Goal: Task Accomplishment & Management: Complete application form

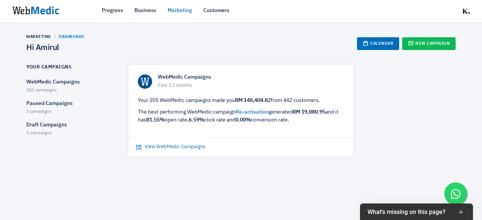
click at [194, 147] on link "View WebMedic Campaigns" at bounding box center [170, 147] width 69 height 8
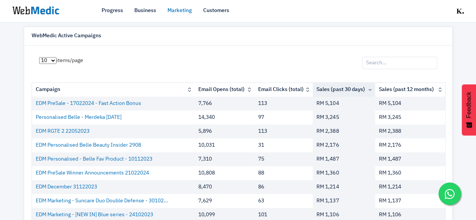
scroll to position [35, 0]
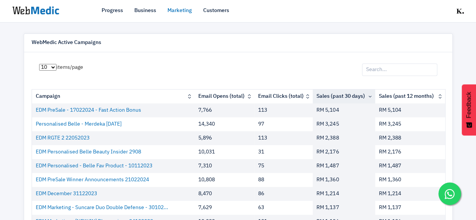
click at [410, 70] on input "search" at bounding box center [399, 70] width 75 height 13
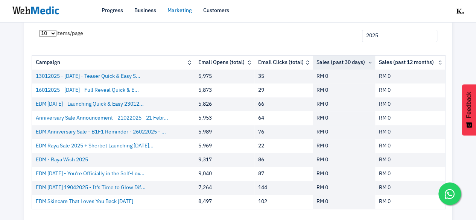
scroll to position [110, 0]
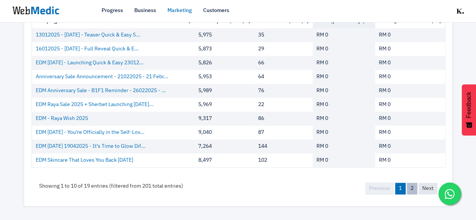
type input "2025"
click at [412, 188] on link "2" at bounding box center [412, 189] width 11 height 12
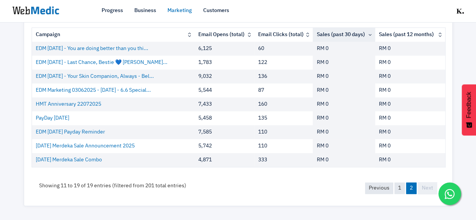
click at [185, 11] on link "Marketing" at bounding box center [180, 11] width 24 height 8
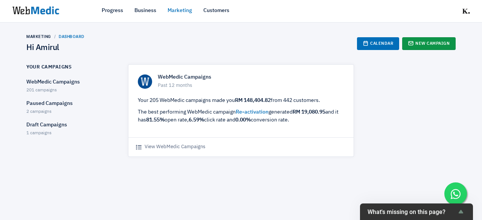
click at [441, 46] on link "New Campaign" at bounding box center [428, 43] width 53 height 13
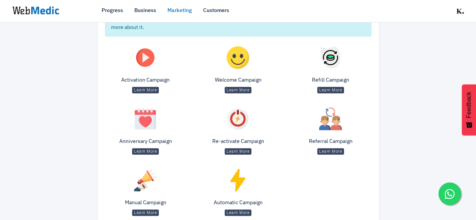
scroll to position [111, 0]
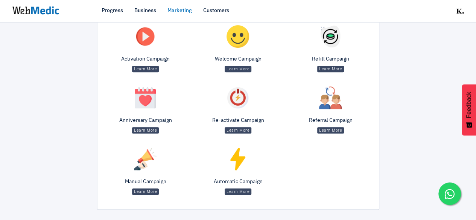
click at [141, 188] on p "Learn More" at bounding box center [145, 192] width 81 height 8
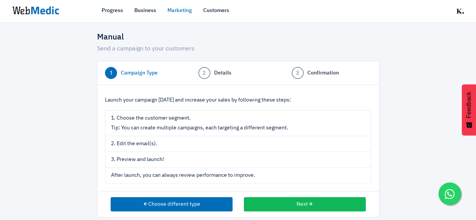
scroll to position [16, 0]
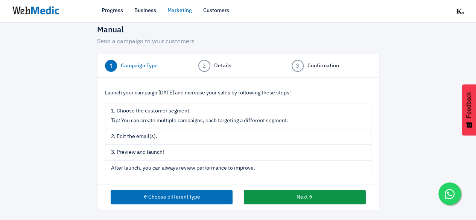
click at [297, 200] on button "Next" at bounding box center [305, 197] width 122 height 14
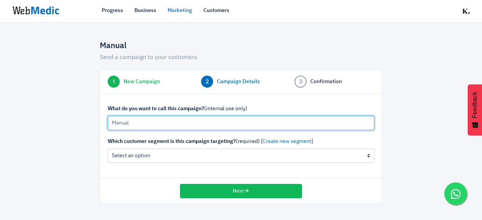
click at [142, 119] on input "Manual" at bounding box center [241, 123] width 267 height 14
type input "29/8/2025 Merdeka Sale Last Chance"
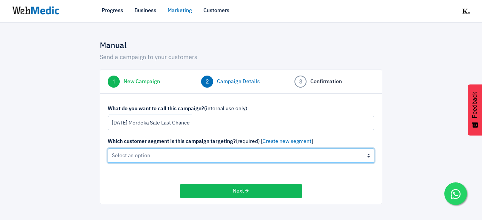
click at [148, 157] on select "All Contacts (not recommended) The active cleanser, moisturiser customers (0 cu…" at bounding box center [241, 156] width 267 height 14
select select "all"
click at [108, 149] on select "All Contacts (not recommended) The active cleanser, moisturiser customers (0 cu…" at bounding box center [241, 156] width 267 height 14
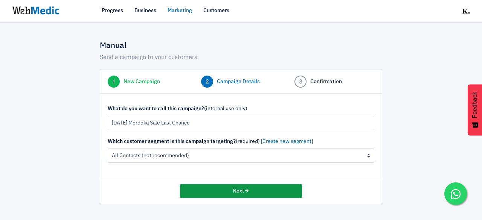
click at [252, 192] on button "Next" at bounding box center [241, 191] width 122 height 14
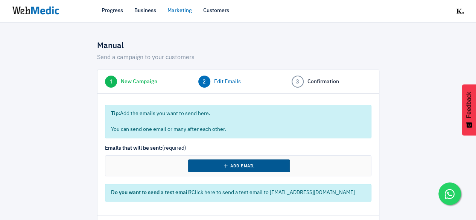
click at [249, 166] on button "Add Email" at bounding box center [239, 166] width 102 height 13
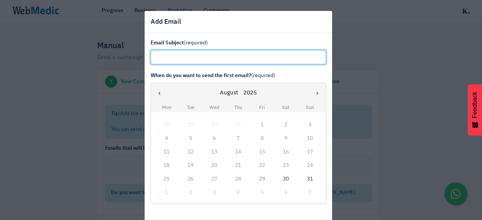
click at [210, 55] on input "text" at bounding box center [238, 57] width 175 height 14
paste input "Last Chance! FREE Glow-ceries Bag"
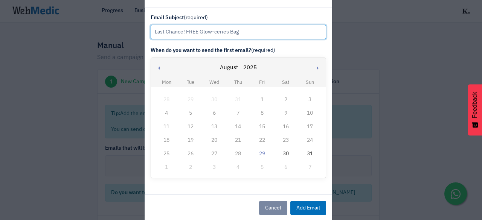
scroll to position [36, 0]
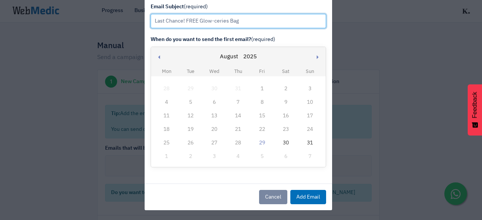
type input "Last Chance! FREE Glow-ceries Bag"
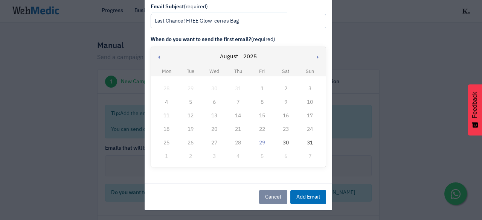
click at [257, 140] on div "29" at bounding box center [262, 143] width 10 height 10
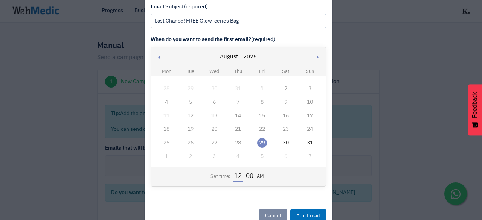
scroll to position [55, 0]
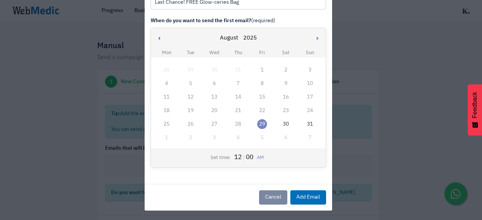
click at [260, 157] on button "AM" at bounding box center [260, 158] width 11 height 8
click at [301, 197] on button "Add Email" at bounding box center [308, 198] width 36 height 14
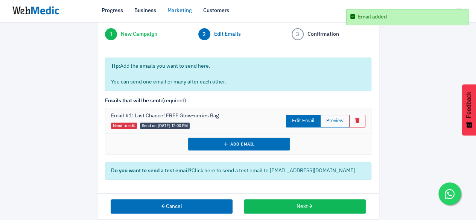
scroll to position [56, 0]
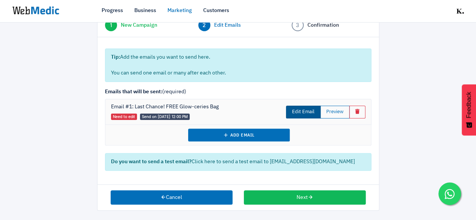
click at [306, 115] on link "Edit Email" at bounding box center [303, 112] width 35 height 13
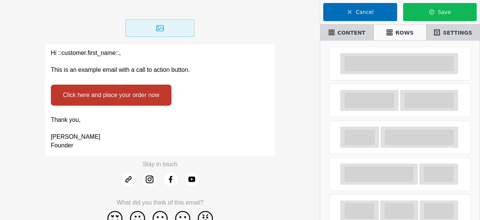
click at [189, 85] on div "Click here and place your order now" at bounding box center [160, 95] width 230 height 32
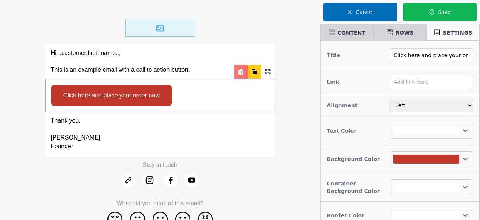
click at [240, 74] on icon at bounding box center [240, 72] width 5 height 6
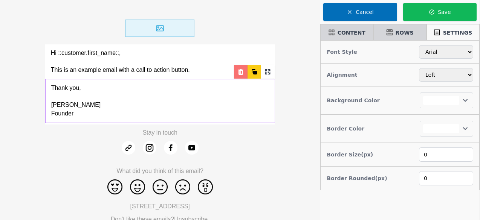
click at [240, 69] on icon at bounding box center [241, 72] width 8 height 8
select select
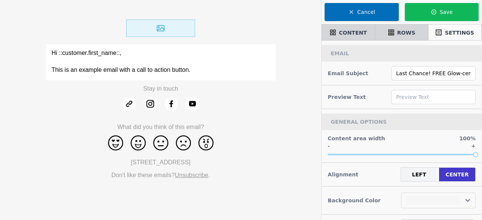
click at [240, 56] on p "Hi ::customer.first_name::," at bounding box center [161, 53] width 218 height 9
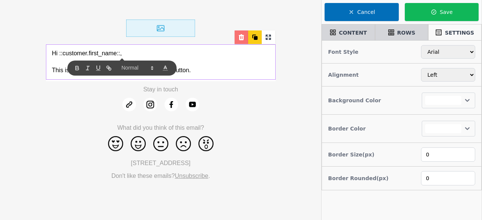
click at [239, 42] on div at bounding box center [242, 38] width 14 height 14
select select
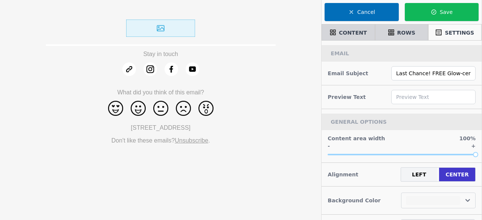
click at [174, 24] on img at bounding box center [160, 28] width 69 height 17
select select "center"
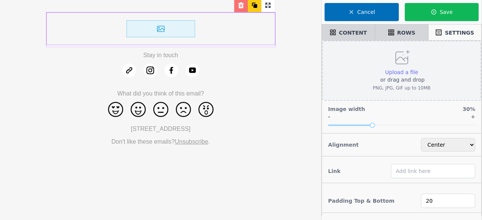
click at [405, 74] on span "Upload a file" at bounding box center [401, 72] width 33 height 6
click at [418, 69] on input "Upload a file or drag and drop PNG, JPG, GIF up to 10MB" at bounding box center [418, 68] width 0 height 0
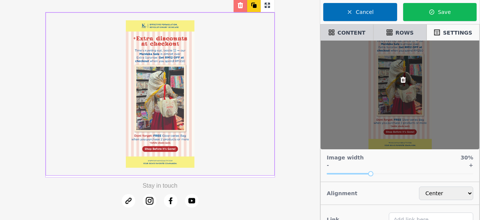
scroll to position [38, 0]
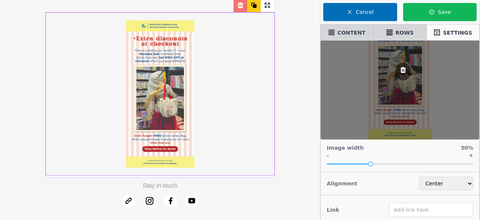
click at [479, 162] on html "Stay in touch What did you think of this email? [STREET_ADDRESS] Don't like the…" at bounding box center [240, 143] width 480 height 287
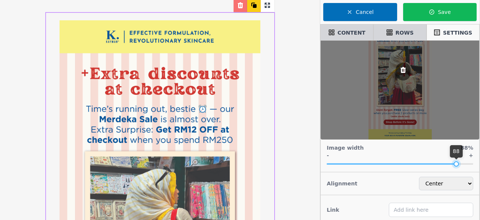
drag, startPoint x: 377, startPoint y: 162, endPoint x: 451, endPoint y: 165, distance: 74.6
click at [451, 165] on div "88" at bounding box center [400, 164] width 146 height 7
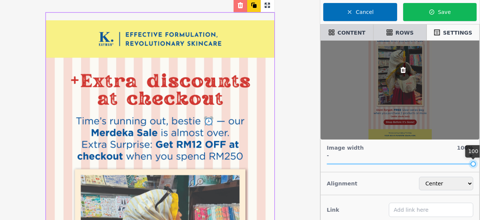
drag, startPoint x: 452, startPoint y: 164, endPoint x: 482, endPoint y: 163, distance: 30.1
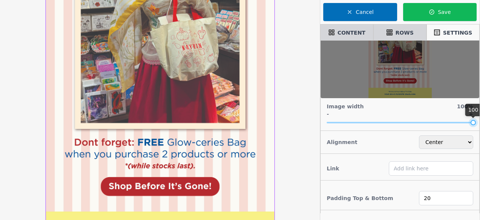
scroll to position [188, 0]
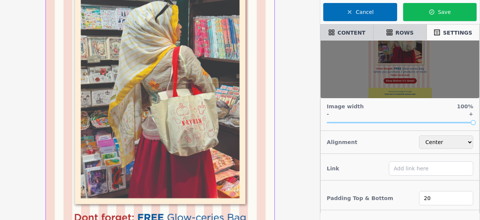
click at [292, 135] on div "Stay in touch What did you think of this email? [STREET_ADDRESS] Don't like the…" at bounding box center [160, 128] width 320 height 632
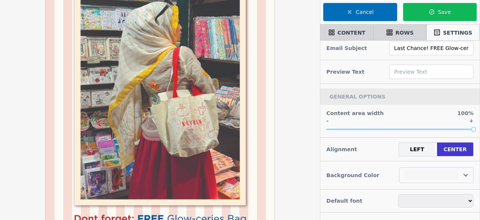
scroll to position [0, 0]
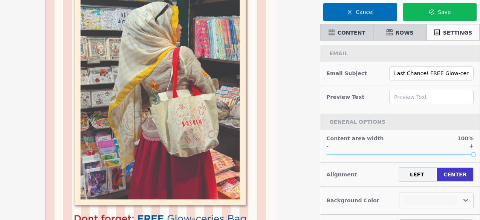
select select
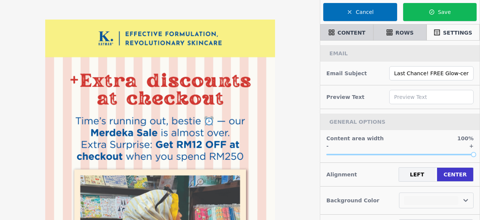
select select "center"
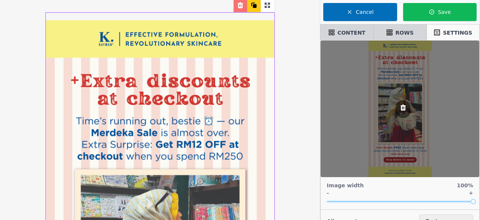
click at [404, 113] on div at bounding box center [402, 109] width 15 height 18
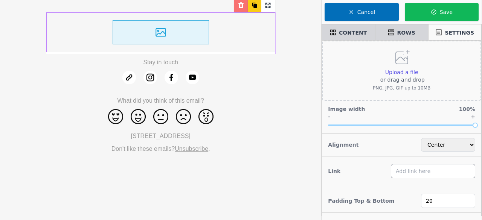
click at [412, 173] on input "text" at bounding box center [433, 171] width 84 height 14
paste input "[URL][DOMAIN_NAME]"
type input "[URL][DOMAIN_NAME]"
click at [371, 162] on div "Link [URL][DOMAIN_NAME]" at bounding box center [401, 172] width 159 height 24
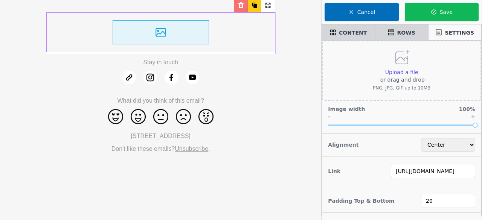
scroll to position [0, 0]
